Goal: Use online tool/utility

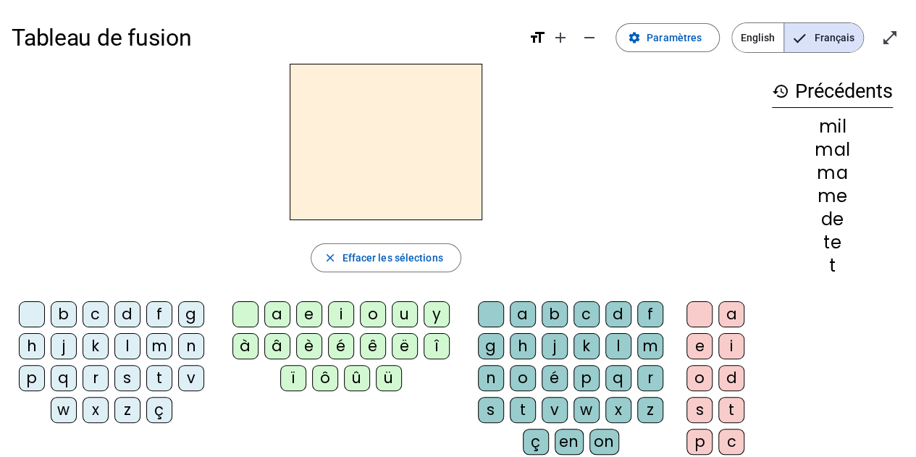
click at [135, 315] on div "d" at bounding box center [127, 314] width 26 height 26
click at [404, 315] on div "u" at bounding box center [405, 314] width 26 height 26
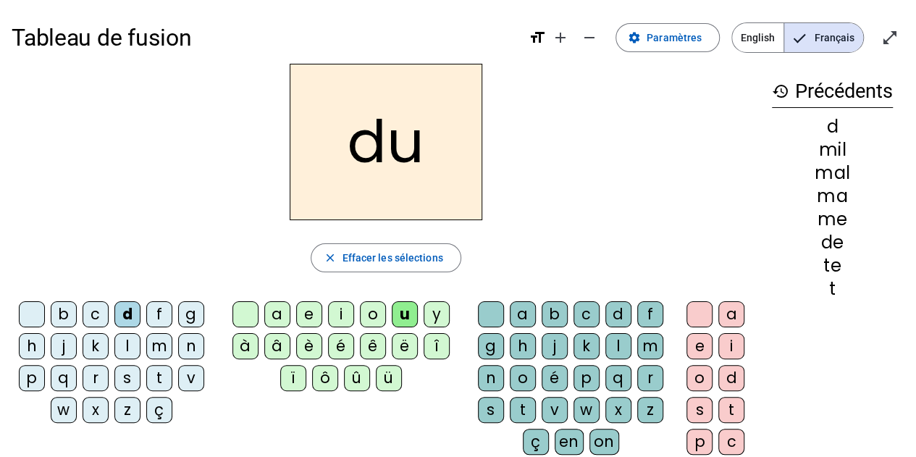
click at [161, 381] on div "t" at bounding box center [159, 378] width 26 height 26
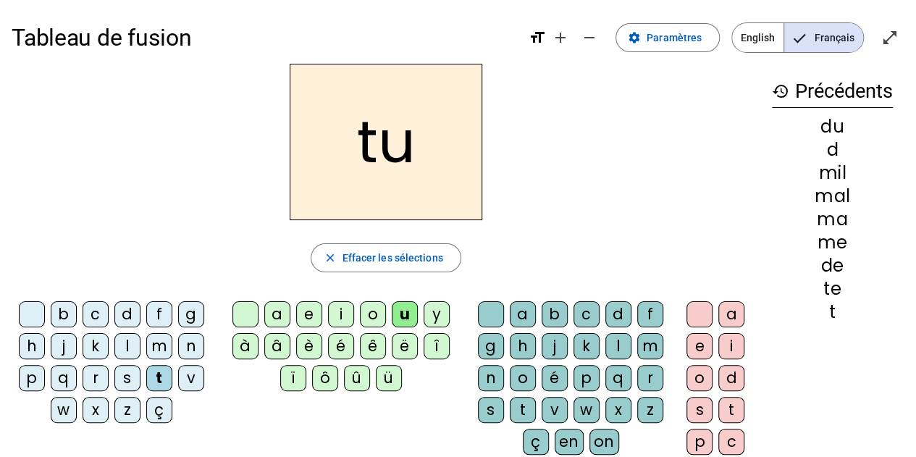
click at [274, 315] on div "a" at bounding box center [277, 314] width 26 height 26
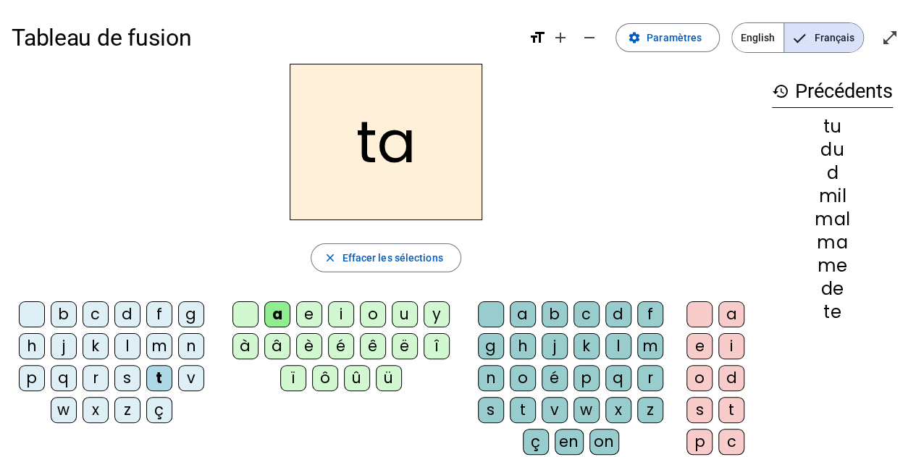
click at [310, 314] on div "e" at bounding box center [309, 314] width 26 height 26
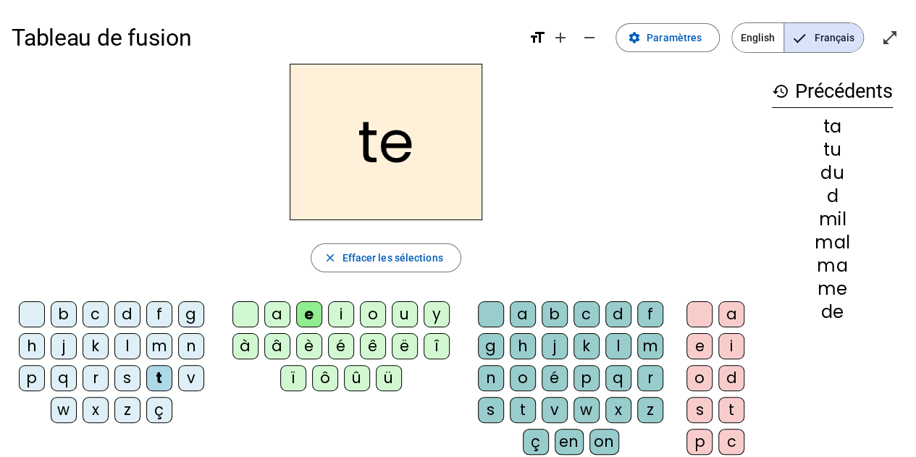
click at [138, 305] on div "d" at bounding box center [127, 314] width 26 height 26
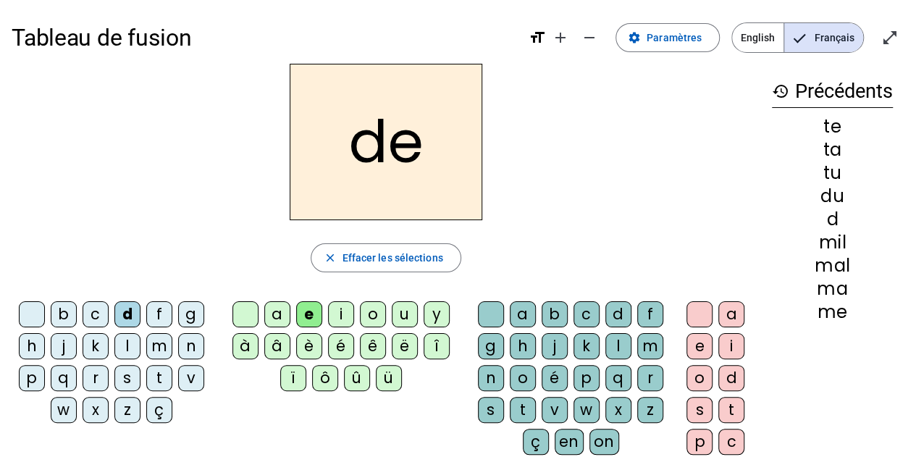
click at [59, 341] on div "j" at bounding box center [64, 346] width 26 height 26
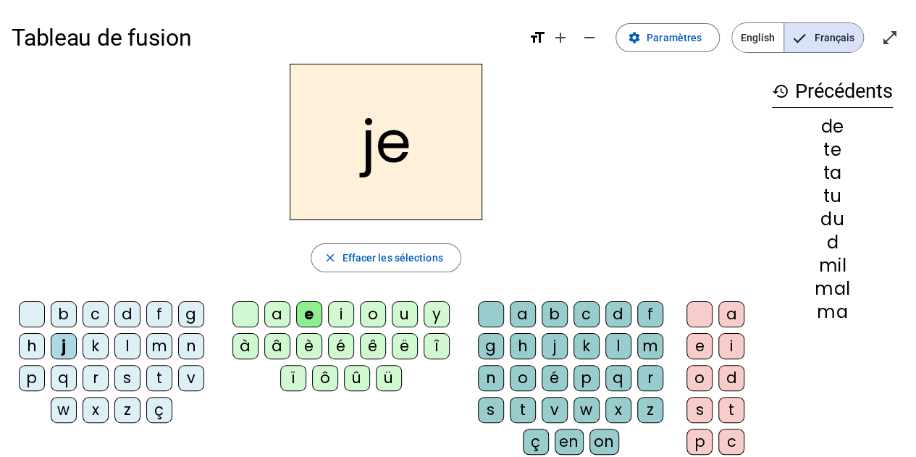
click at [164, 344] on div "m" at bounding box center [159, 346] width 26 height 26
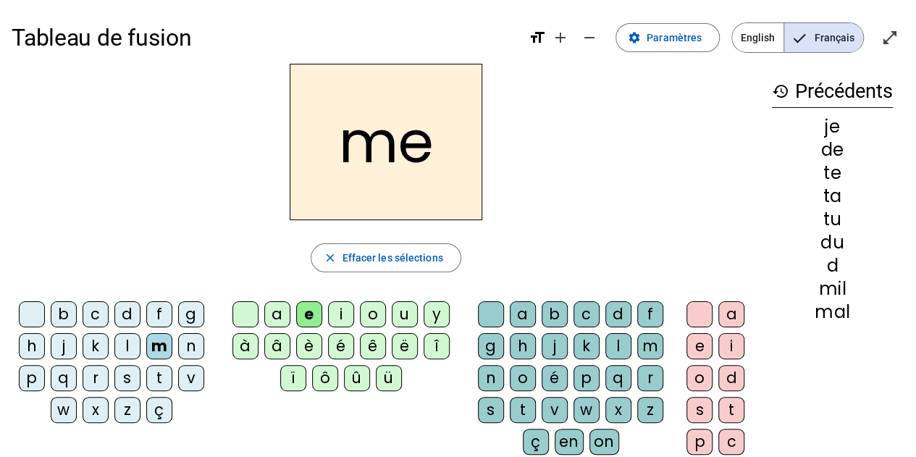
click at [281, 316] on div "a" at bounding box center [277, 314] width 26 height 26
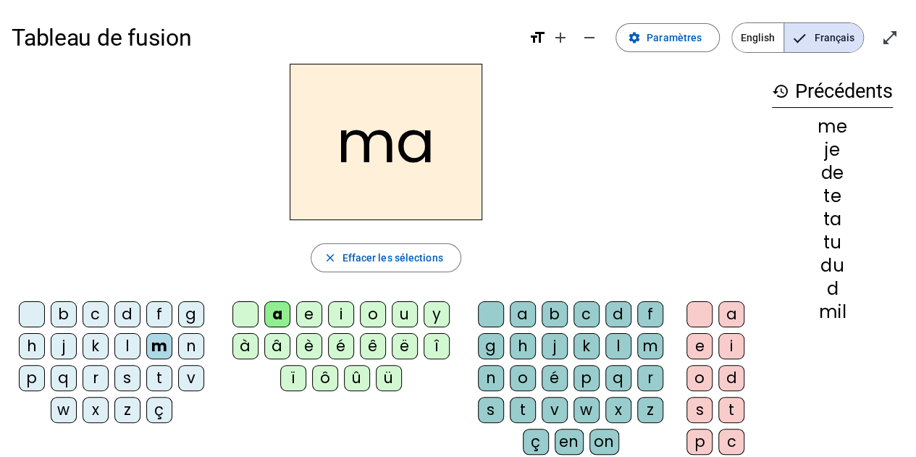
click at [624, 342] on div "l" at bounding box center [618, 346] width 26 height 26
